Goal: Task Accomplishment & Management: Manage account settings

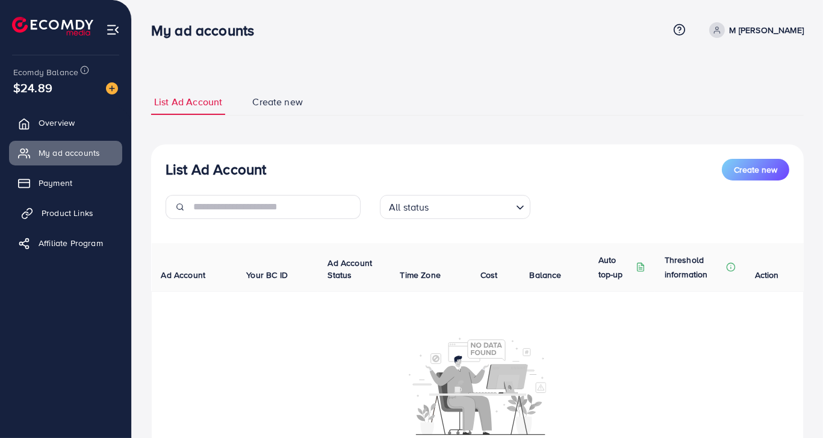
click at [75, 207] on span "Product Links" at bounding box center [68, 213] width 52 height 12
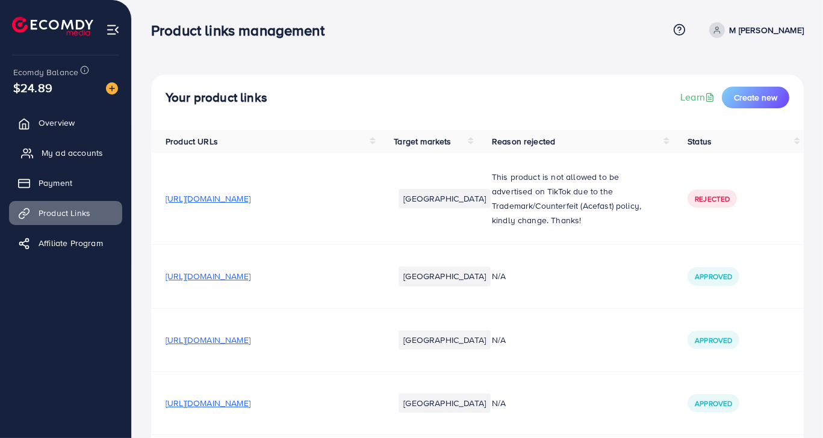
click at [87, 152] on span "My ad accounts" at bounding box center [72, 153] width 61 height 12
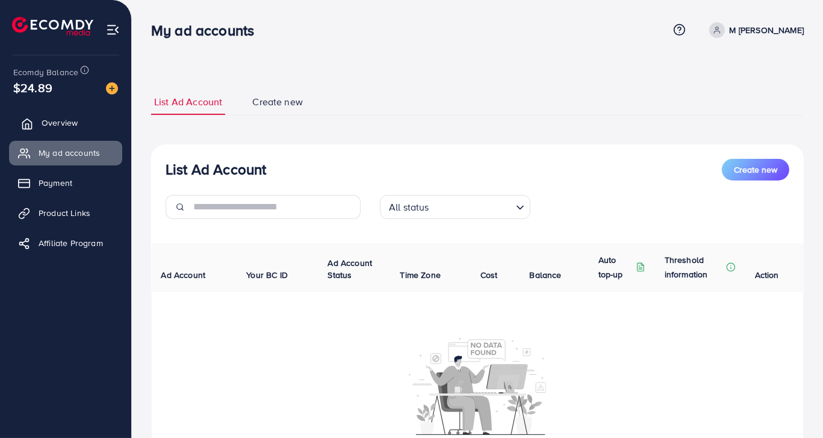
click at [67, 120] on span "Overview" at bounding box center [60, 123] width 36 height 12
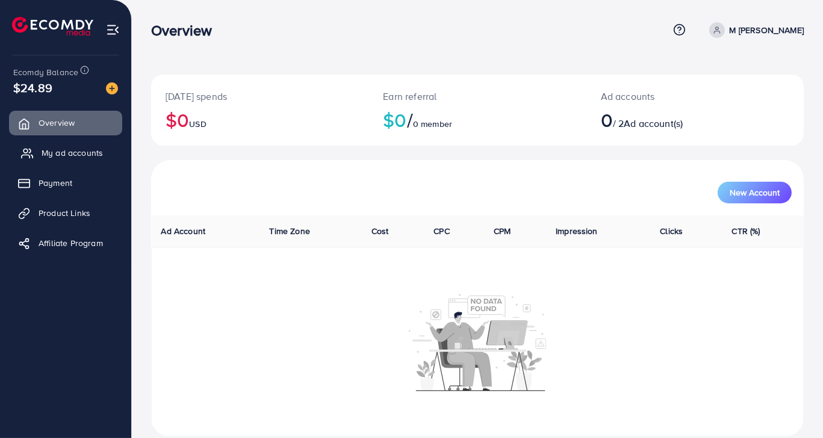
click at [73, 162] on link "My ad accounts" at bounding box center [65, 153] width 113 height 24
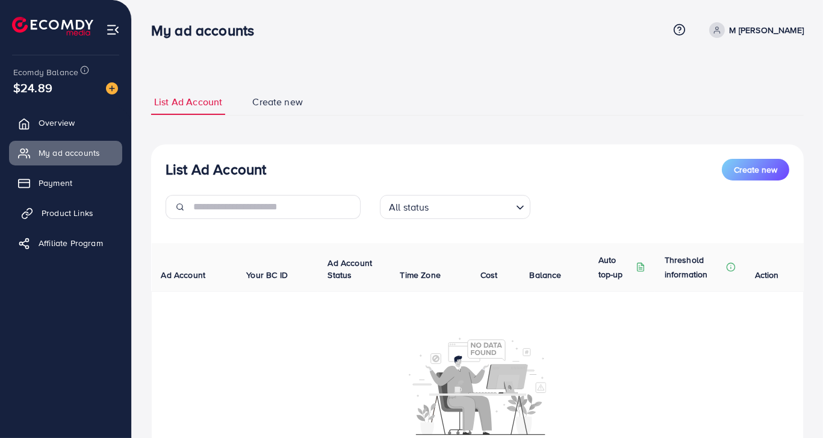
click at [88, 209] on span "Product Links" at bounding box center [68, 213] width 52 height 12
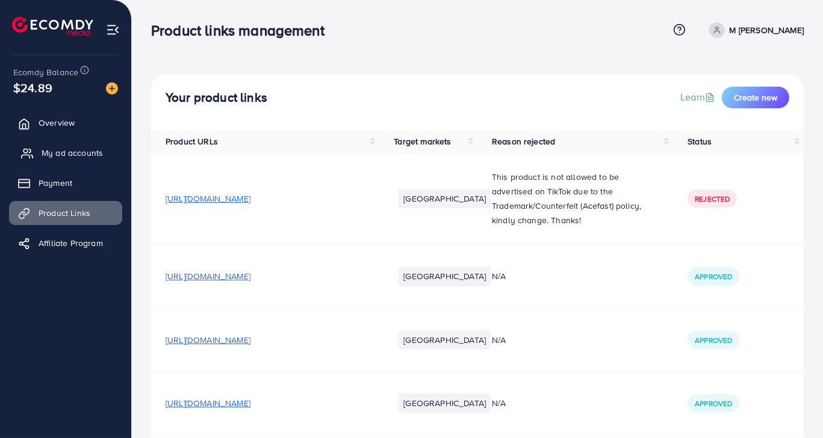
click at [88, 155] on span "My ad accounts" at bounding box center [72, 153] width 61 height 12
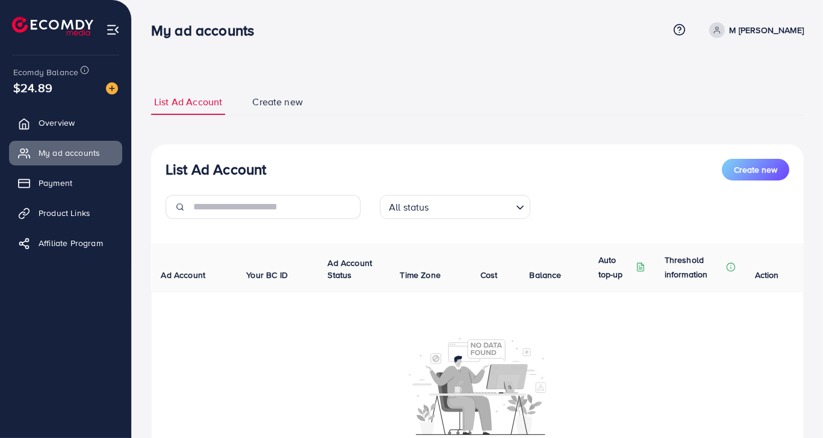
click at [752, 29] on link "M [PERSON_NAME]" at bounding box center [753, 30] width 99 height 16
click at [728, 103] on span "Log out" at bounding box center [731, 98] width 32 height 14
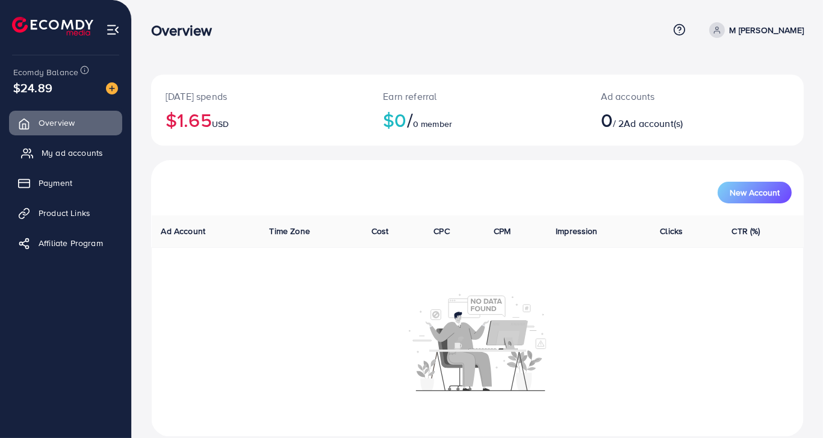
click at [72, 155] on span "My ad accounts" at bounding box center [72, 153] width 61 height 12
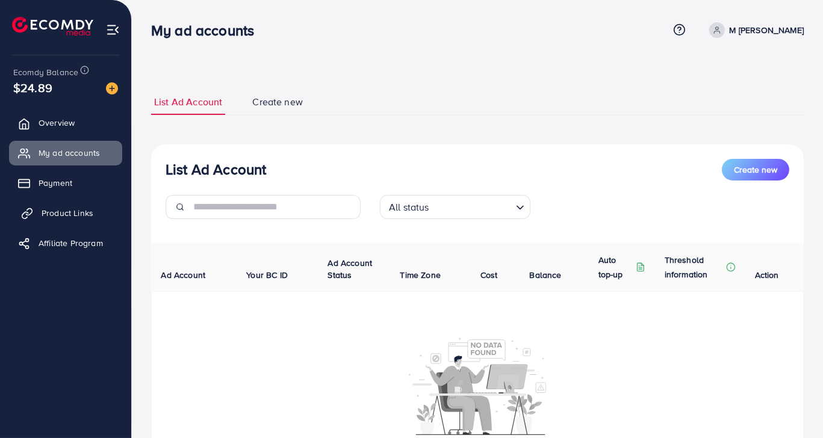
click at [77, 218] on span "Product Links" at bounding box center [68, 213] width 52 height 12
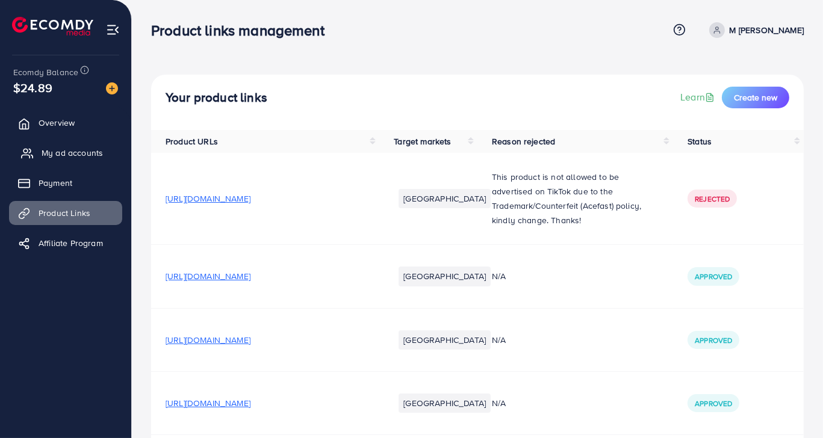
click at [67, 150] on span "My ad accounts" at bounding box center [72, 153] width 61 height 12
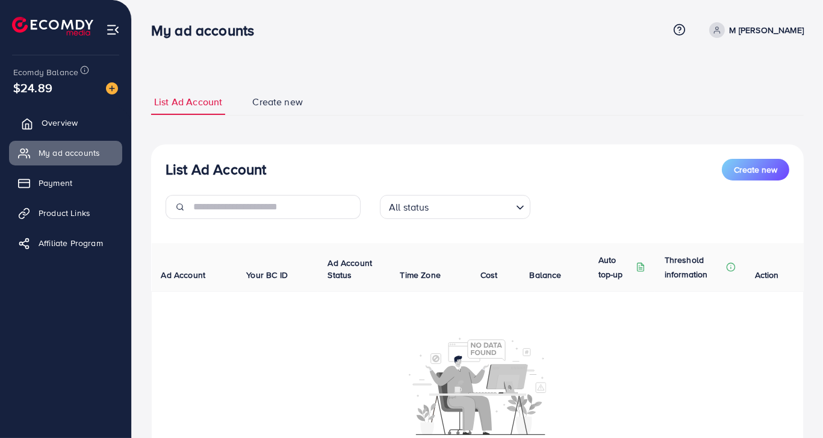
click at [67, 123] on span "Overview" at bounding box center [60, 123] width 36 height 12
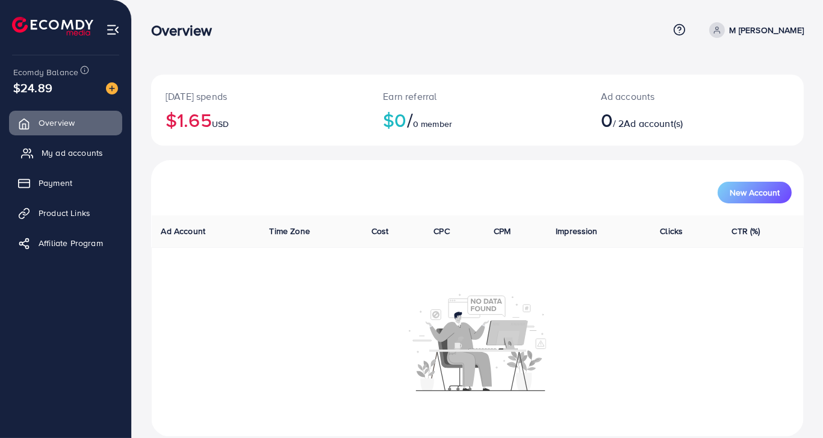
click at [69, 156] on span "My ad accounts" at bounding box center [72, 153] width 61 height 12
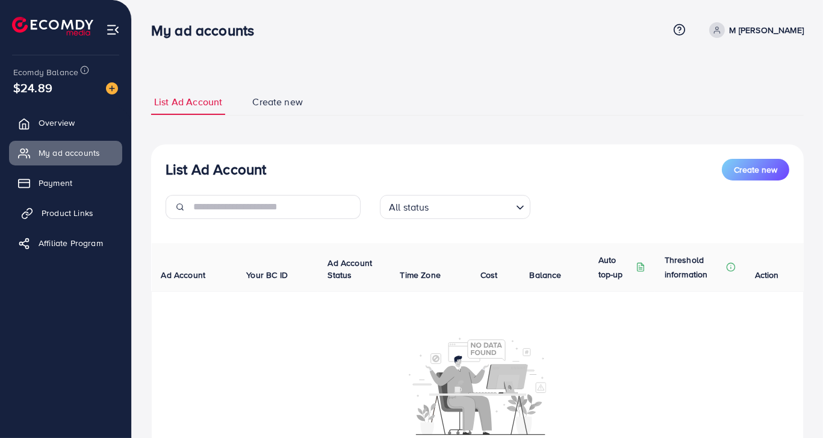
click at [74, 212] on span "Product Links" at bounding box center [68, 213] width 52 height 12
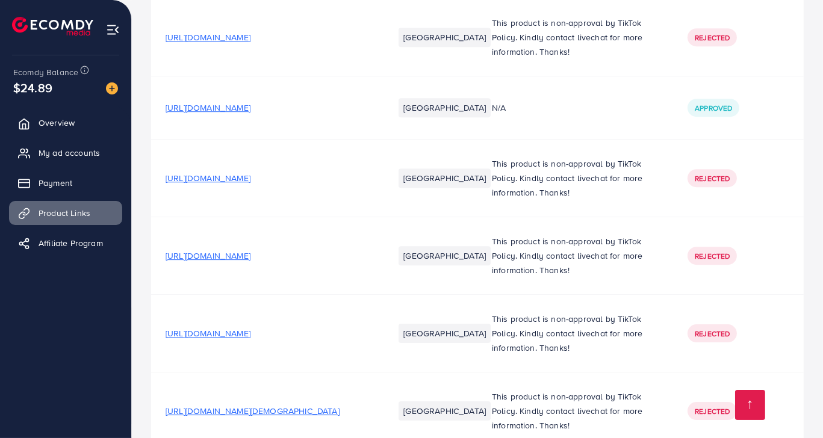
scroll to position [5011, 0]
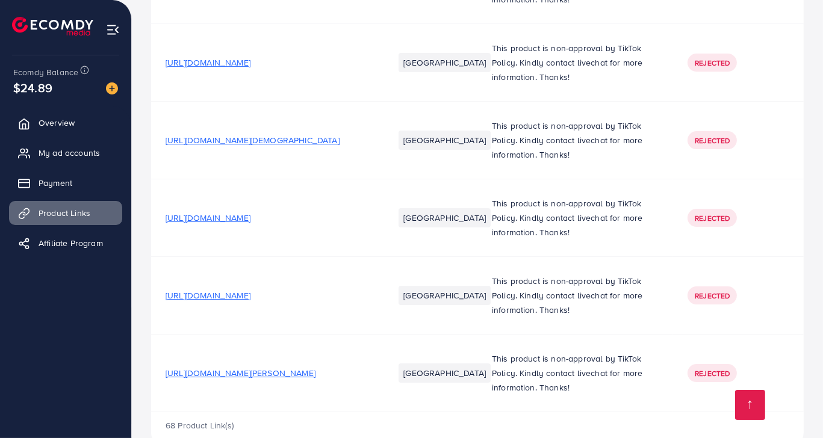
click at [315, 367] on span "[URL][DOMAIN_NAME][PERSON_NAME]" at bounding box center [240, 373] width 150 height 12
click at [84, 156] on span "My ad accounts" at bounding box center [72, 153] width 61 height 12
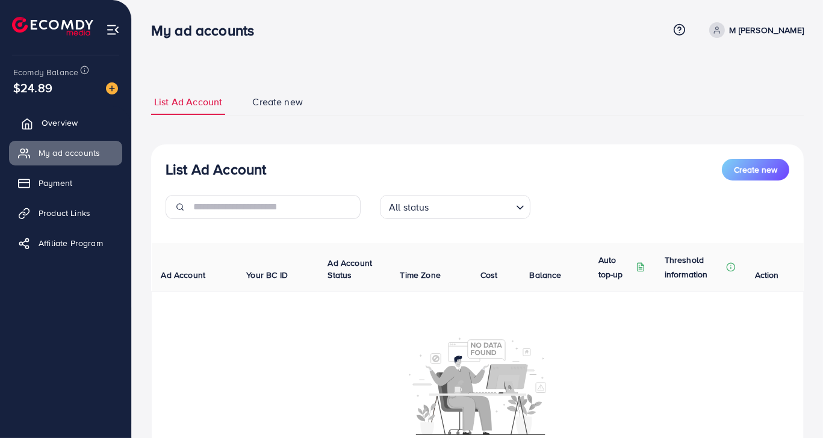
click at [69, 123] on span "Overview" at bounding box center [60, 123] width 36 height 12
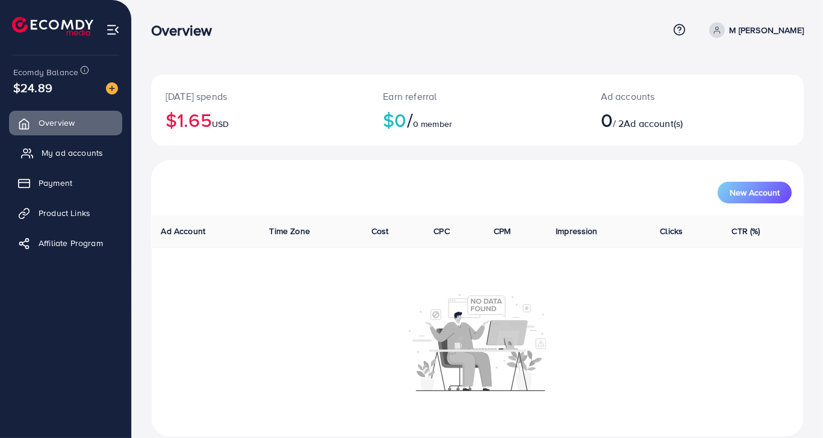
click at [82, 158] on span "My ad accounts" at bounding box center [72, 153] width 61 height 12
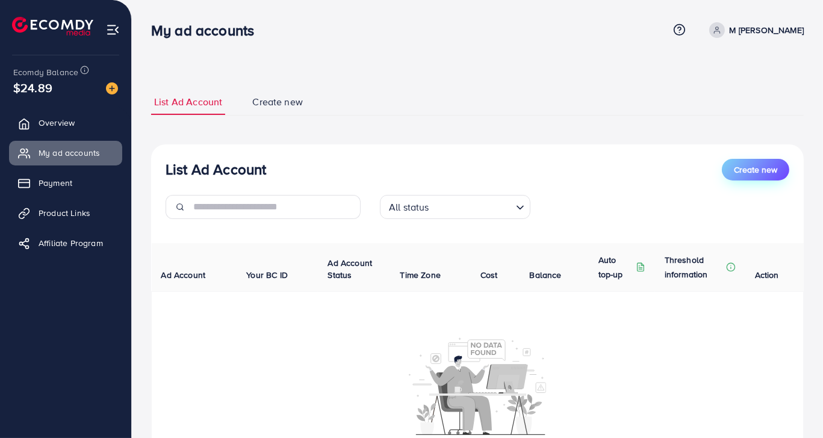
click at [758, 177] on button "Create new" at bounding box center [754, 170] width 67 height 22
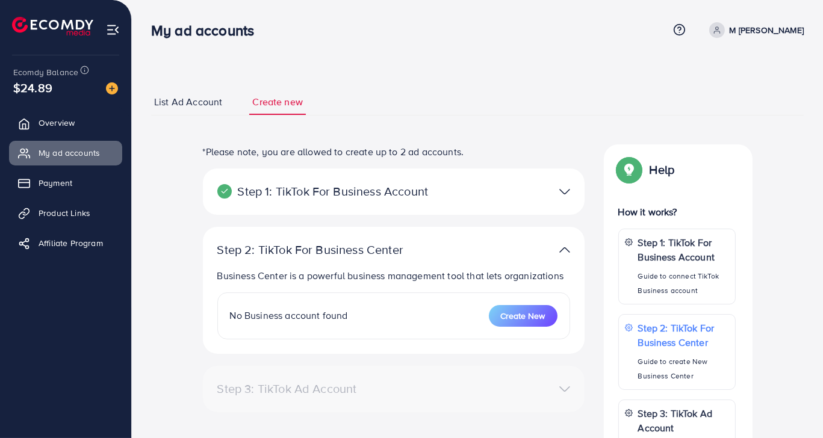
click at [750, 33] on link "M [PERSON_NAME]" at bounding box center [753, 30] width 99 height 16
click at [739, 105] on span "Log out" at bounding box center [731, 98] width 32 height 14
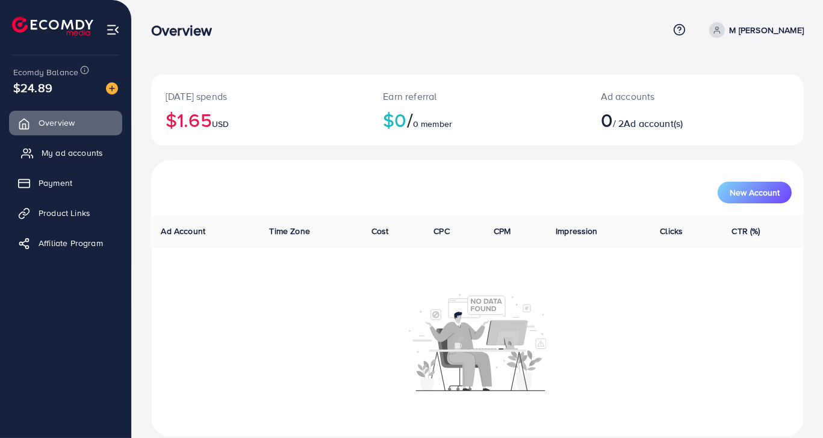
click at [86, 159] on link "My ad accounts" at bounding box center [65, 153] width 113 height 24
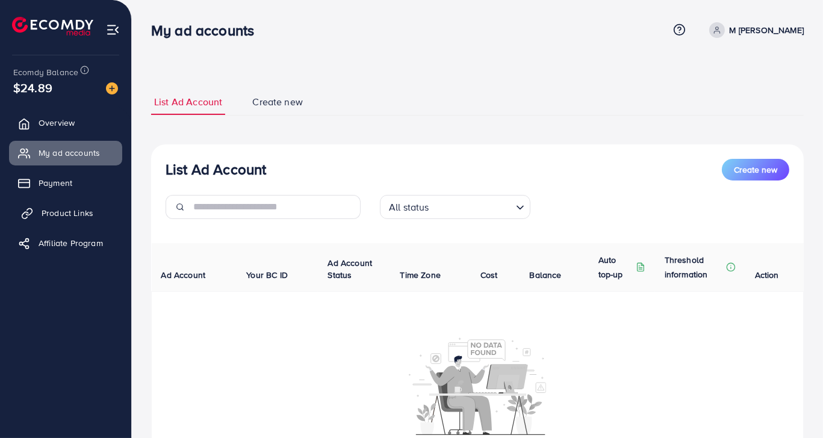
click at [74, 215] on span "Product Links" at bounding box center [68, 213] width 52 height 12
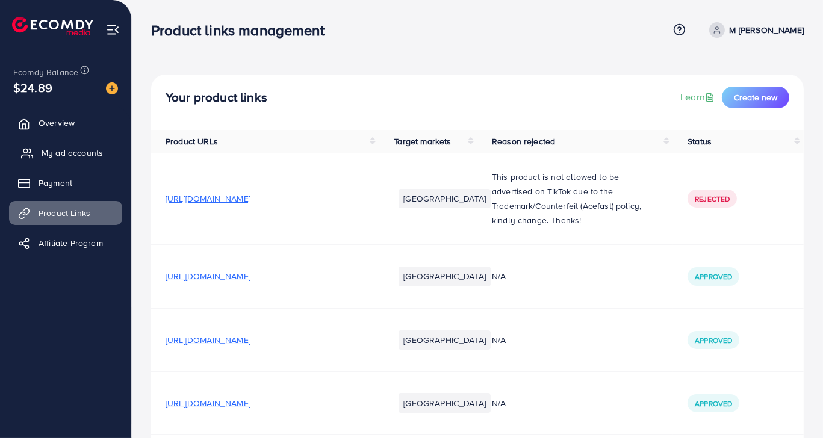
click at [81, 156] on span "My ad accounts" at bounding box center [72, 153] width 61 height 12
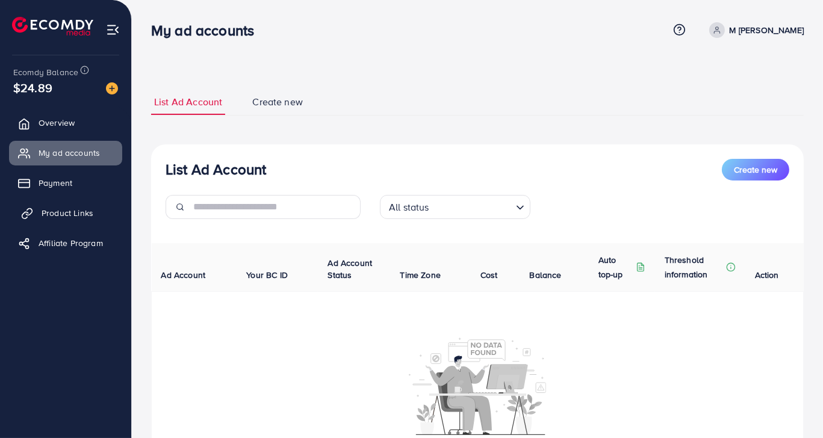
click at [48, 213] on span "Product Links" at bounding box center [68, 213] width 52 height 12
